Goal: Information Seeking & Learning: Compare options

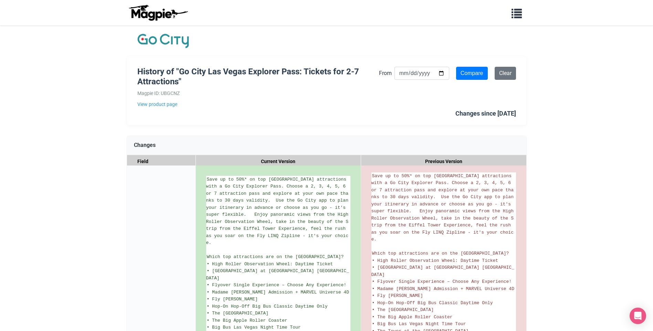
drag, startPoint x: 625, startPoint y: 241, endPoint x: 620, endPoint y: 238, distance: 5.5
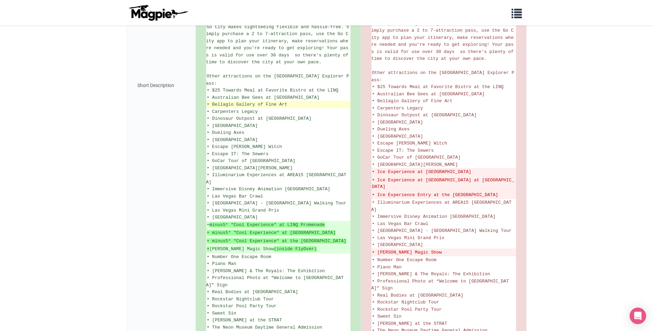
scroll to position [424, 0]
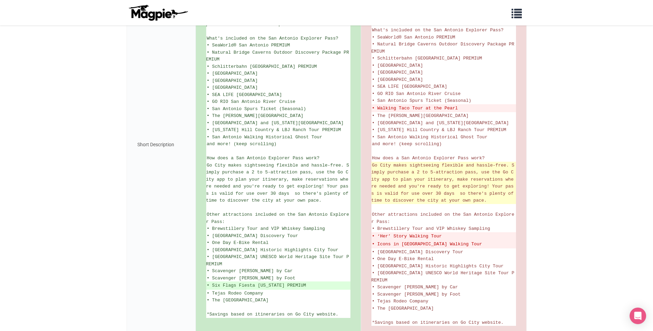
scroll to position [254, 0]
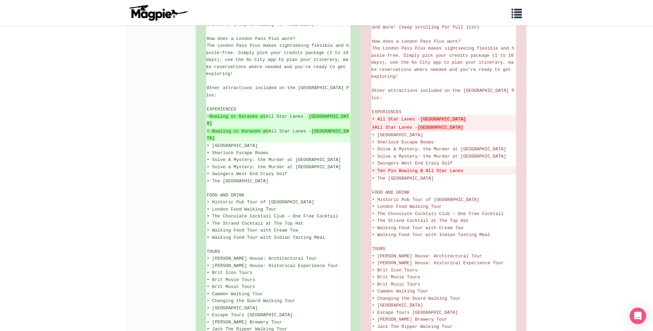
scroll to position [275, 0]
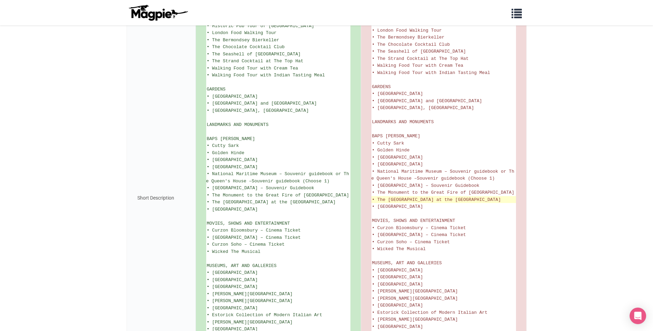
scroll to position [284, 0]
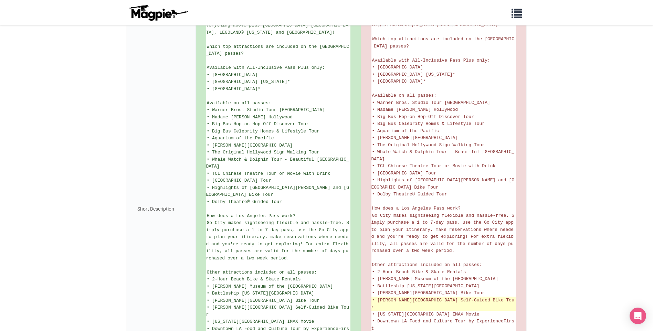
scroll to position [139, 0]
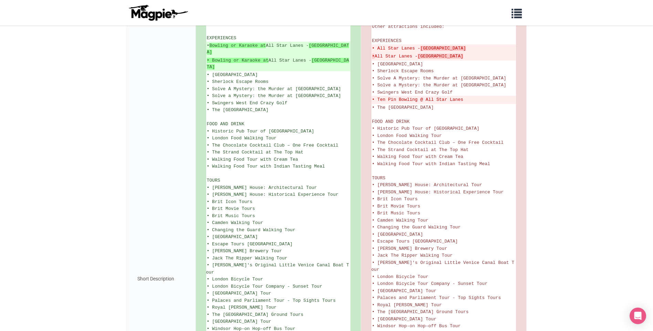
scroll to position [516, 0]
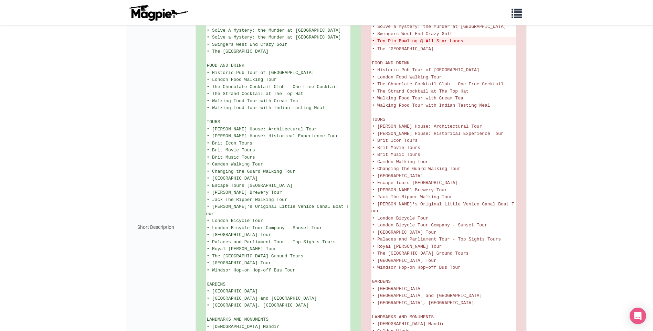
scroll to position [516, 0]
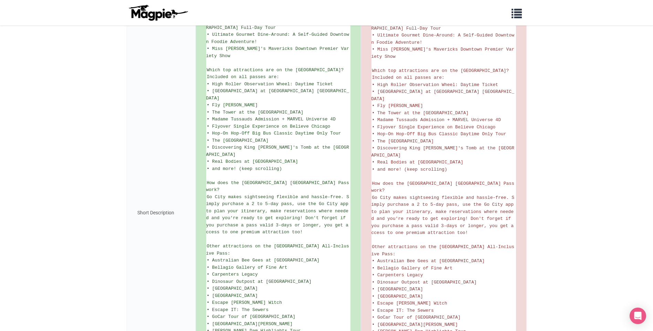
scroll to position [447, 0]
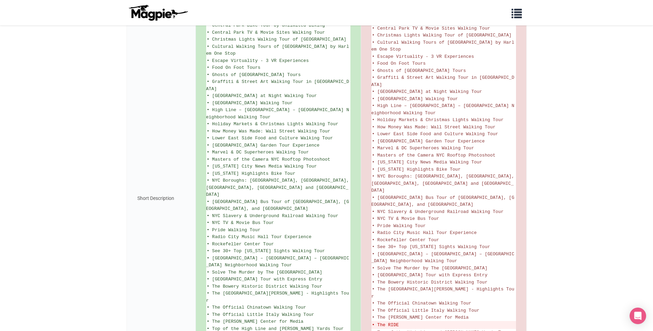
scroll to position [791, 0]
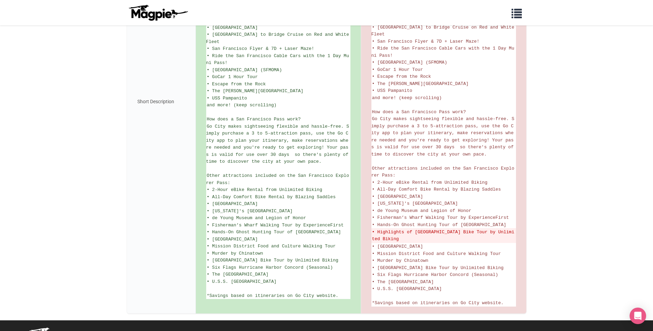
scroll to position [301, 0]
